Goal: Task Accomplishment & Management: Complete application form

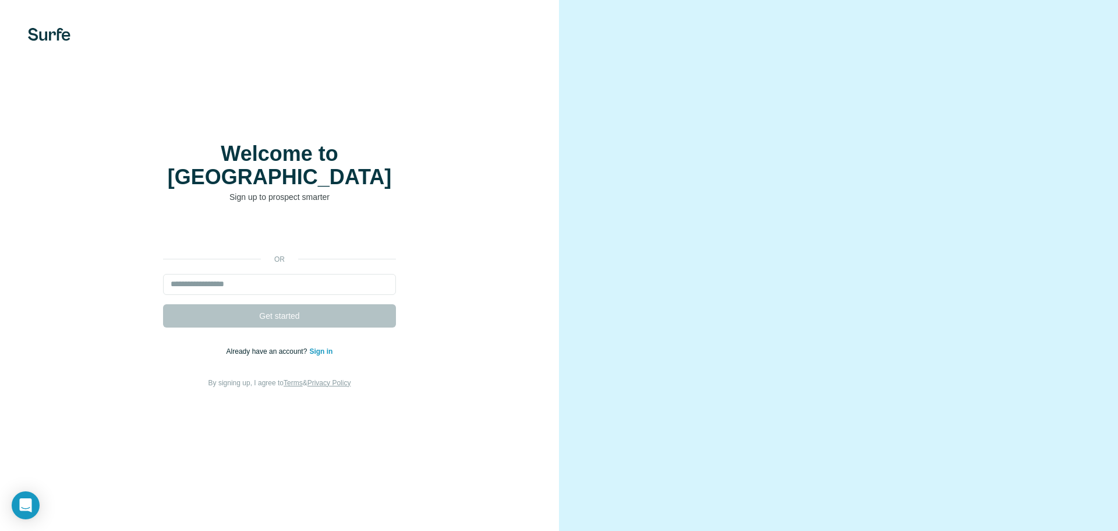
click at [54, 33] on img at bounding box center [49, 34] width 43 height 13
click at [56, 41] on div "Welcome to Surfe Sign up to prospect smarter or Get started Already have an acc…" at bounding box center [279, 265] width 559 height 531
click at [50, 40] on div "Welcome to Surfe Sign up to prospect smarter or Get started Already have an acc…" at bounding box center [279, 265] width 559 height 531
click at [469, 82] on div "Welcome to Surfe Sign up to prospect smarter or Get started Already have an acc…" at bounding box center [279, 265] width 559 height 531
